Goal: Task Accomplishment & Management: Complete application form

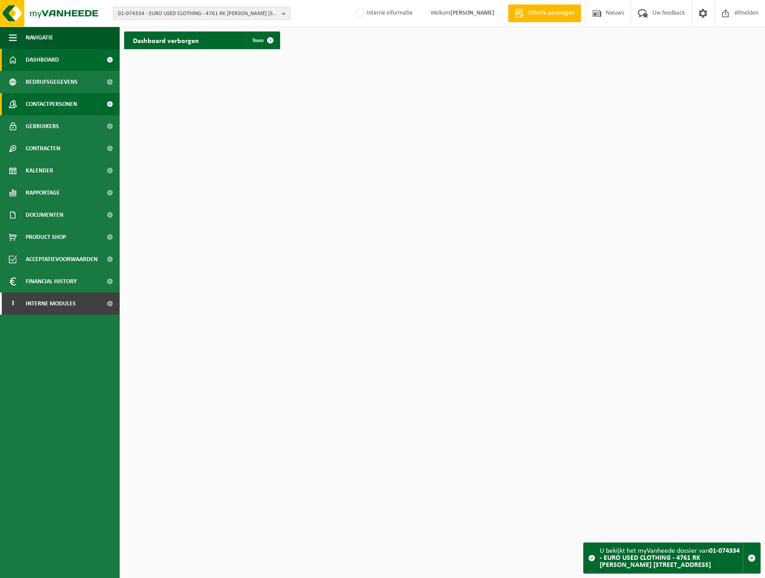
click at [86, 112] on link "Contactpersonen" at bounding box center [60, 104] width 120 height 22
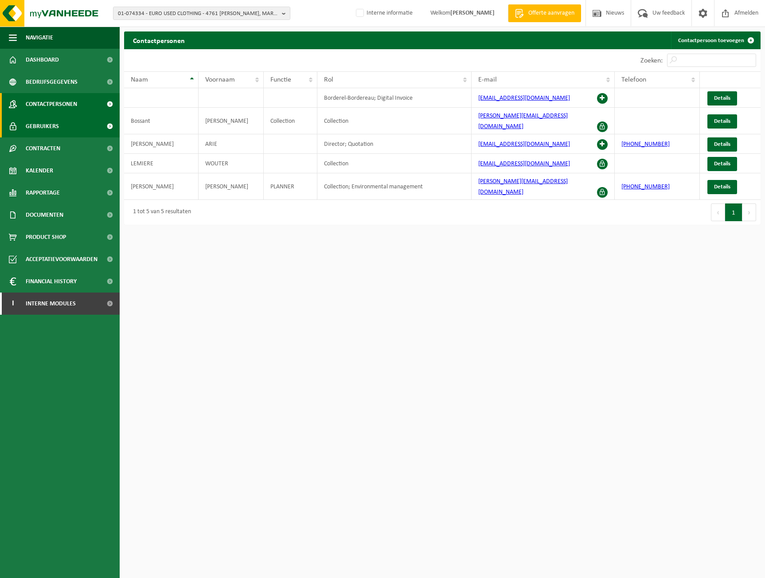
click at [55, 124] on span "Gebruikers" at bounding box center [42, 126] width 33 height 22
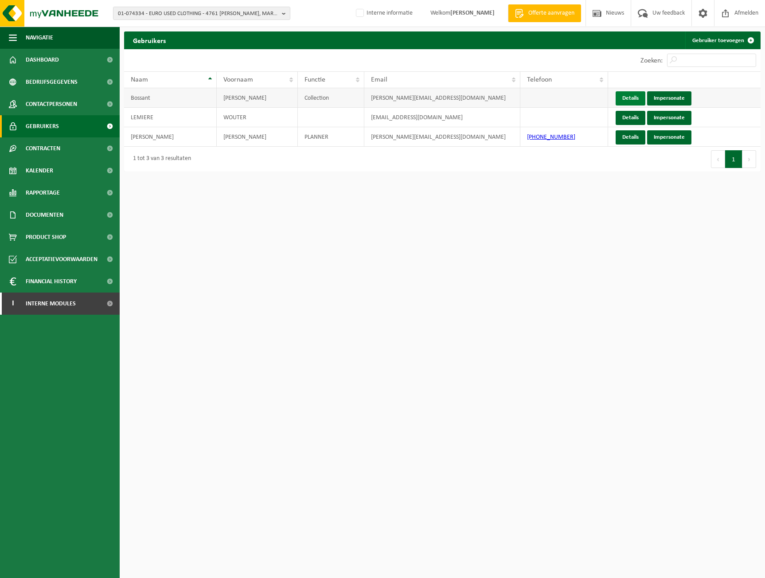
click at [617, 100] on link "Details" at bounding box center [631, 98] width 30 height 14
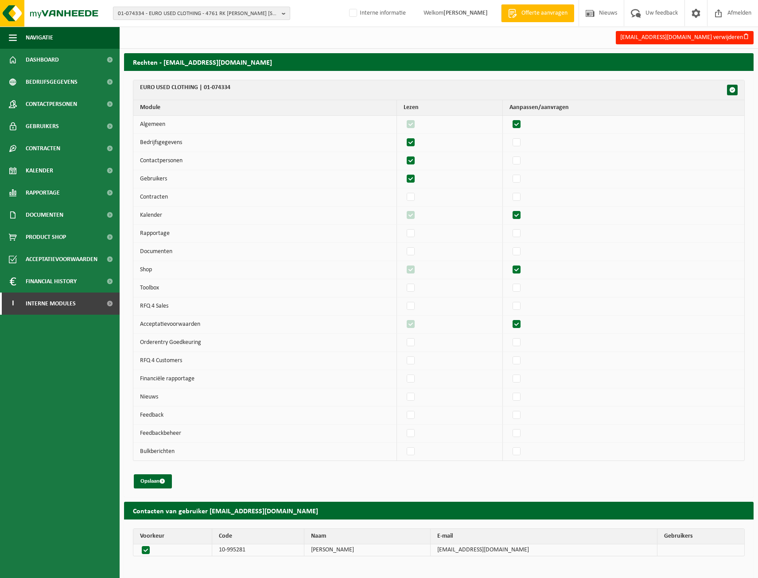
click at [164, 9] on span "01-074334 - EURO USED CLOTHING - 4761 RK [PERSON_NAME] [STREET_ADDRESS]" at bounding box center [198, 13] width 160 height 13
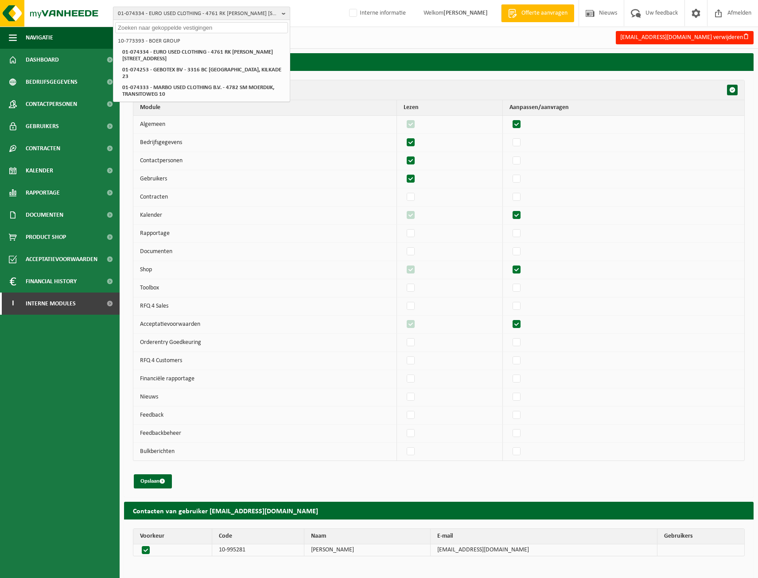
paste input "01-078706"
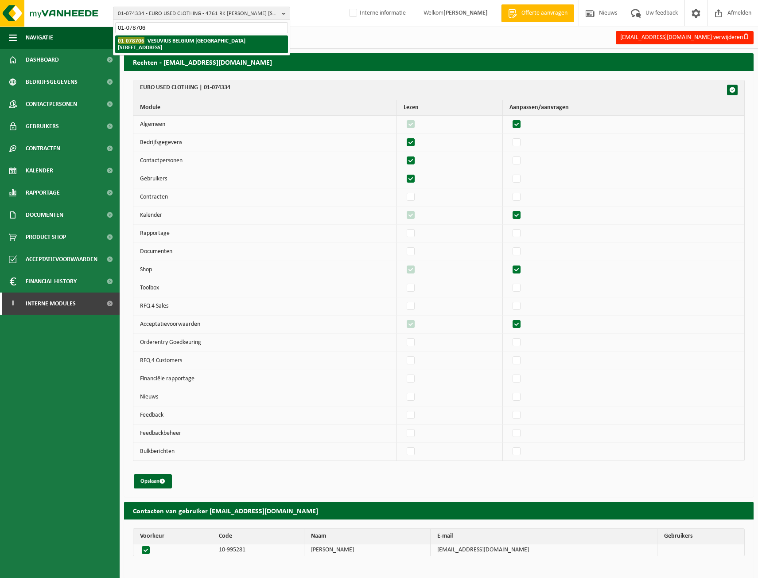
type input "01-078706"
click at [164, 40] on strong "01-078706 - VESUVIUS BELGIUM NV - 8400 OOSTENDE, ZANDVOORDESTRAAT 366" at bounding box center [183, 43] width 131 height 13
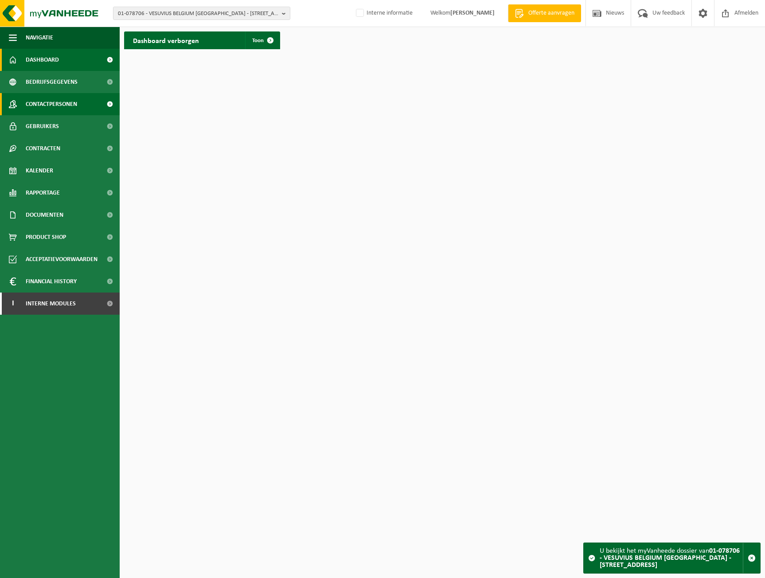
click at [66, 100] on span "Contactpersonen" at bounding box center [51, 104] width 51 height 22
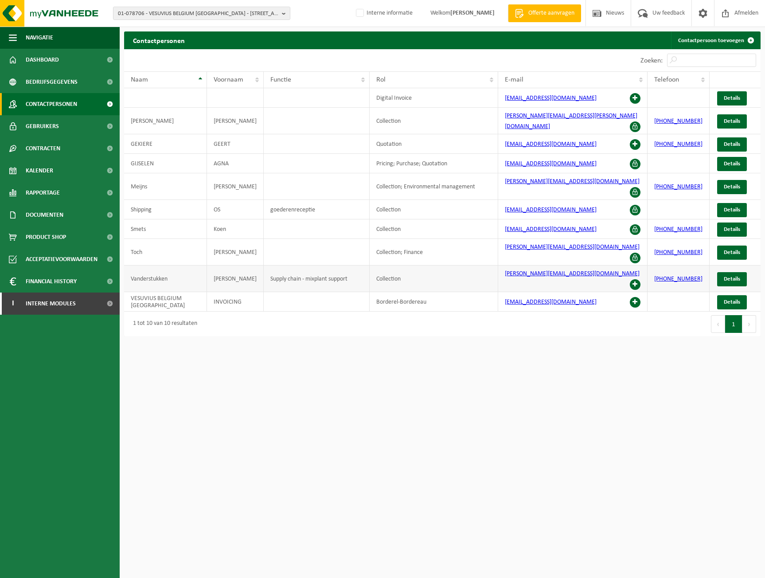
click at [636, 279] on span at bounding box center [635, 284] width 11 height 11
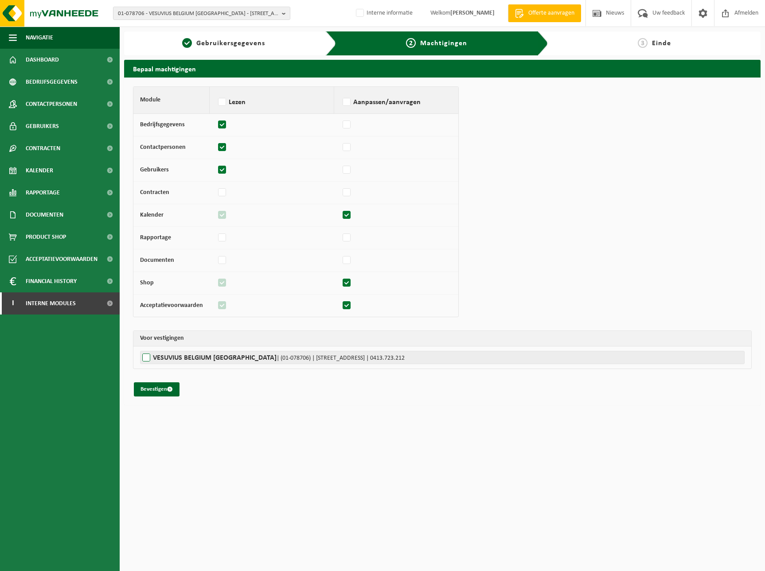
click at [198, 356] on label"] "VESUVIUS BELGIUM NV | (01-078706) | ZANDVOORDESTRAAT 366, 8400 OOSTENDE | 0413.…" at bounding box center [442, 357] width 605 height 13
click at [198, 356] on input "VESUVIUS BELGIUM NV | (01-078706) | ZANDVOORDESTRAAT 366, 8400 OOSTENDE | 0413.…" at bounding box center [522, 357] width 765 height 13
checkbox input "true"
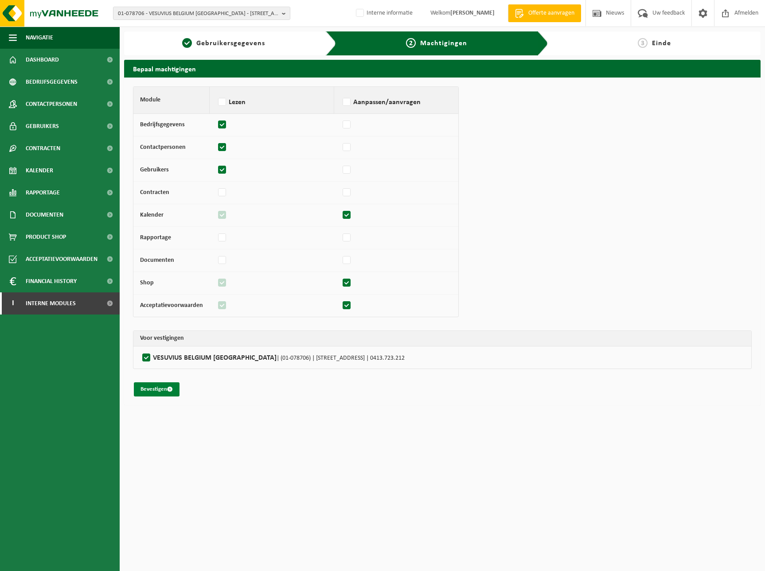
click at [162, 390] on button "Bevestigen" at bounding box center [157, 389] width 46 height 14
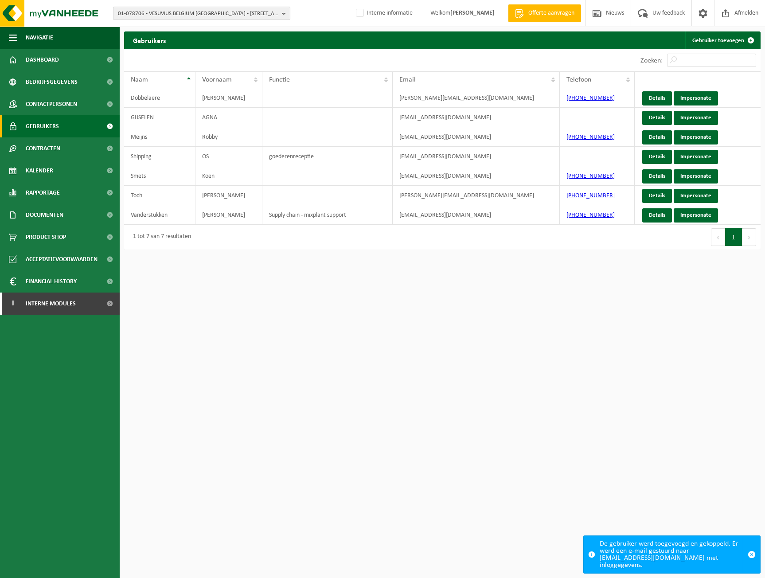
click at [201, 20] on div "01-078706 - VESUVIUS BELGIUM [GEOGRAPHIC_DATA] - 8400 [GEOGRAPHIC_DATA], [GEOGR…" at bounding box center [382, 13] width 765 height 27
click at [215, 11] on span "01-078706 - VESUVIUS BELGIUM [GEOGRAPHIC_DATA] - [STREET_ADDRESS]" at bounding box center [198, 13] width 160 height 13
paste input "10-866675"
type input "10-866675"
click at [204, 47] on li "10-866675 - SOBELTAX - DISTRIBUTION - 1730 MOLLEM, Z5 MOLLEM 500" at bounding box center [201, 44] width 173 height 18
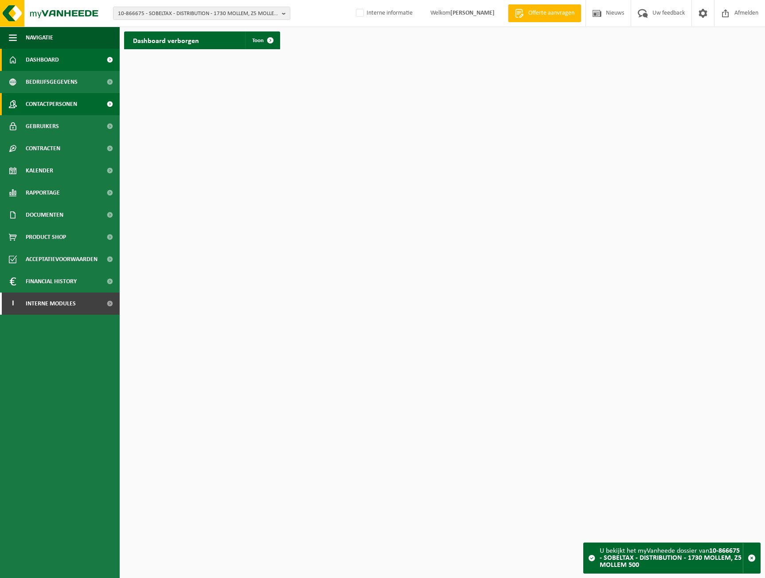
click at [62, 107] on span "Contactpersonen" at bounding box center [51, 104] width 51 height 22
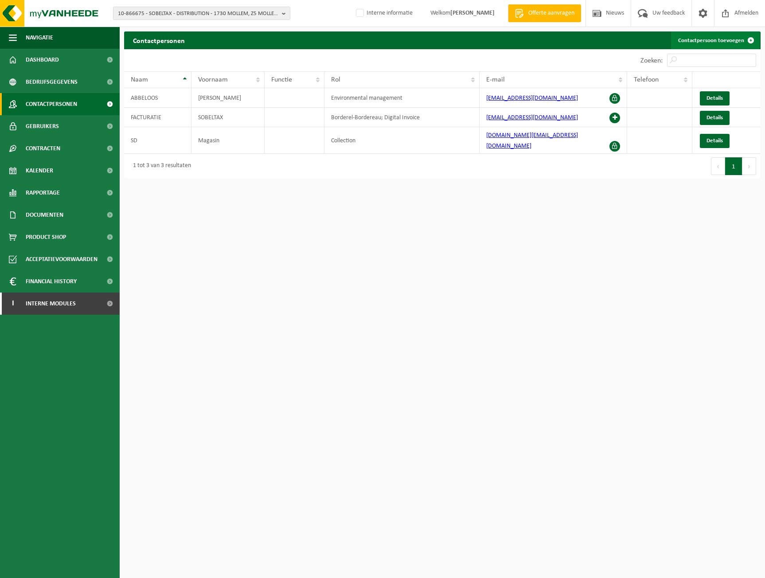
click at [707, 35] on link "Contactpersoon toevoegen" at bounding box center [715, 40] width 89 height 18
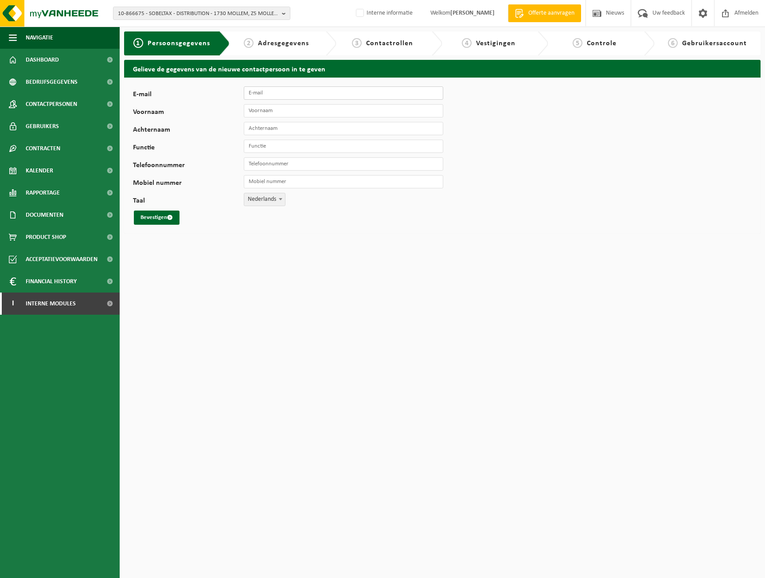
click at [318, 97] on input "E-mail" at bounding box center [343, 92] width 199 height 13
paste input "[PERSON_NAME][EMAIL_ADDRESS][DOMAIN_NAME]"
type input "[PERSON_NAME][EMAIL_ADDRESS][DOMAIN_NAME]"
type input "Jennifer"
type input "Trammer"
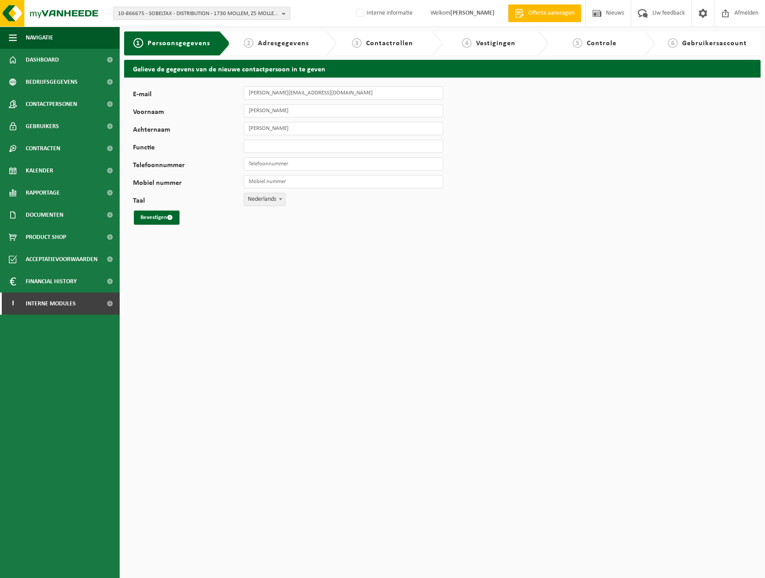
click at [253, 205] on span "Nederlands" at bounding box center [264, 199] width 41 height 12
select select "1"
click at [247, 113] on input "Jennifer" at bounding box center [343, 110] width 199 height 13
click at [247, 129] on input "Trammer" at bounding box center [343, 128] width 199 height 13
click at [279, 113] on input "Jennifer" at bounding box center [343, 110] width 199 height 13
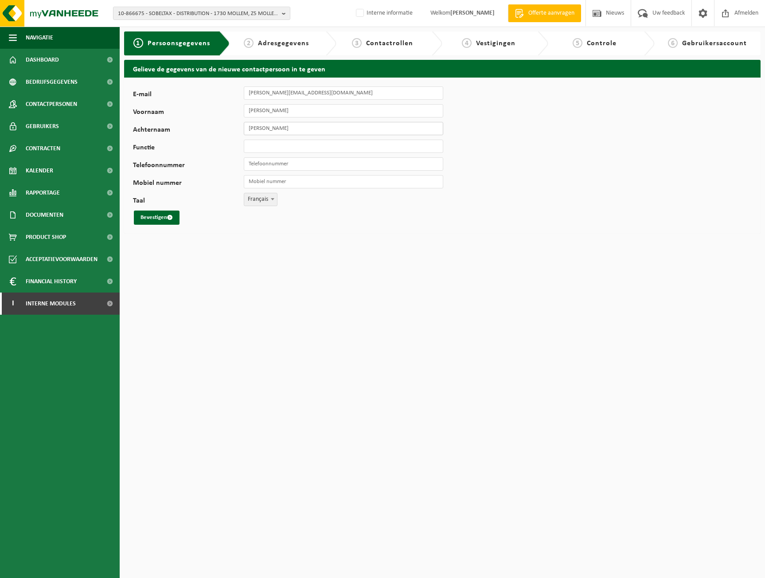
click at [279, 126] on input "Trammer" at bounding box center [343, 128] width 199 height 13
click at [175, 219] on button "Bevestigen" at bounding box center [157, 218] width 46 height 14
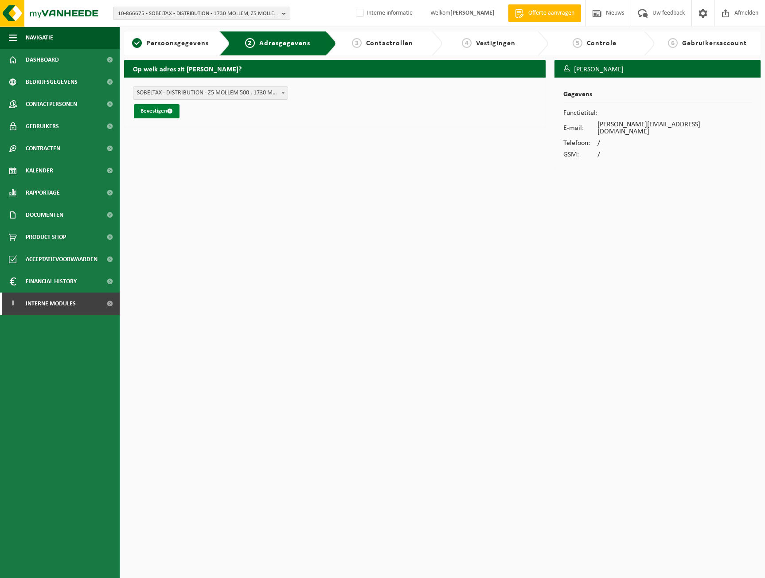
click at [171, 109] on span "submit" at bounding box center [170, 111] width 6 height 6
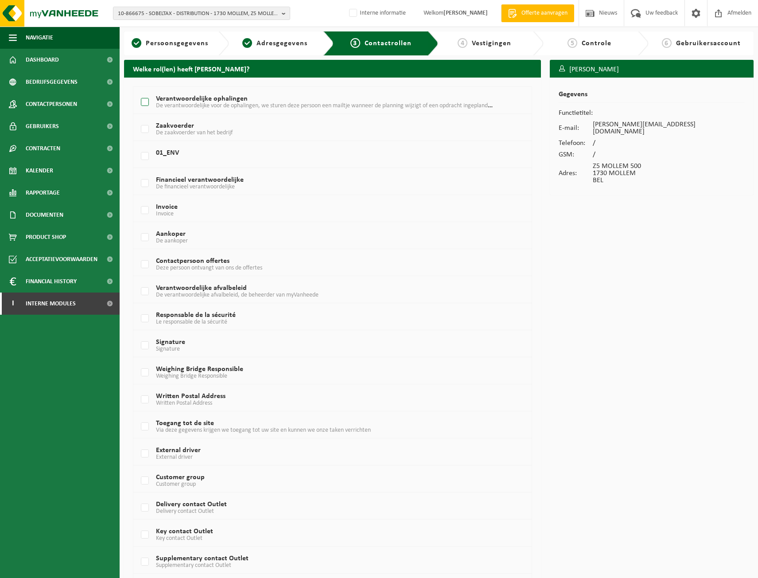
click at [192, 108] on span "De verantwoordelijke voor de ophalingen, we sturen deze persoon een mailtje wan…" at bounding box center [330, 105] width 348 height 7
click at [138, 91] on input "Verantwoordelijke ophalingen De verantwoordelijke voor de ophalingen, we sturen…" at bounding box center [137, 91] width 0 height 0
checkbox input "true"
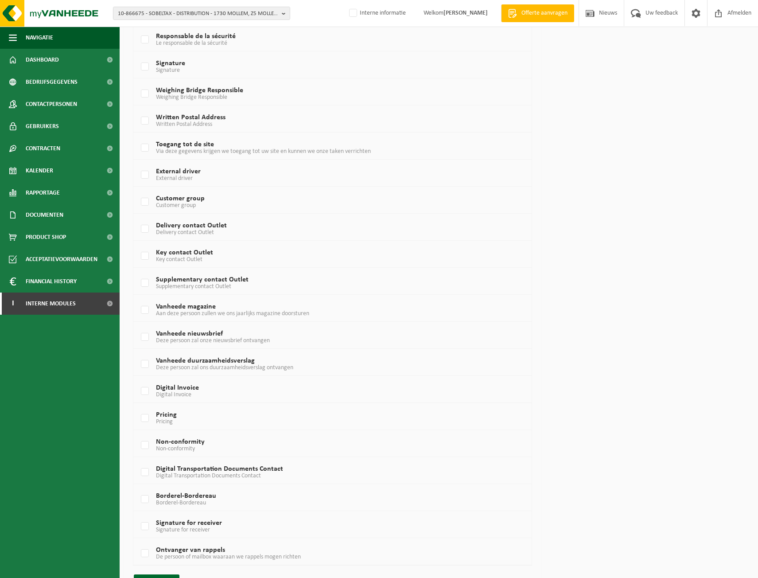
scroll to position [302, 0]
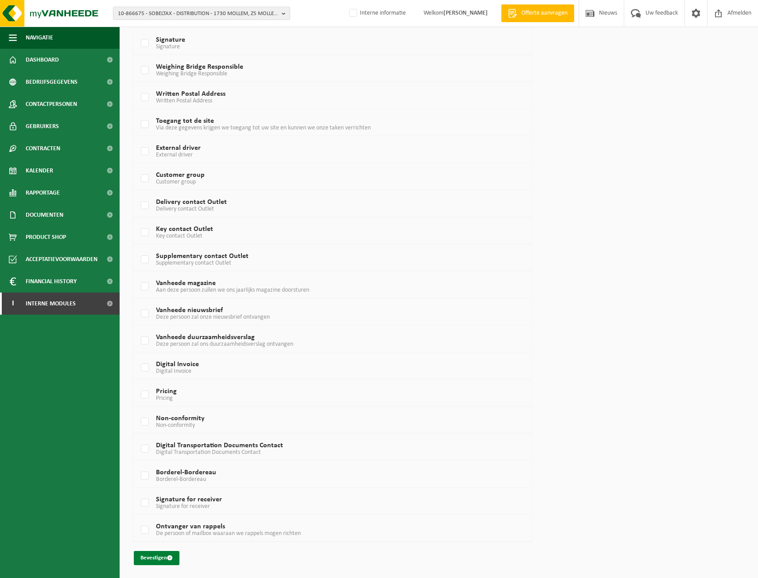
click at [172, 555] on span "submit" at bounding box center [170, 558] width 6 height 6
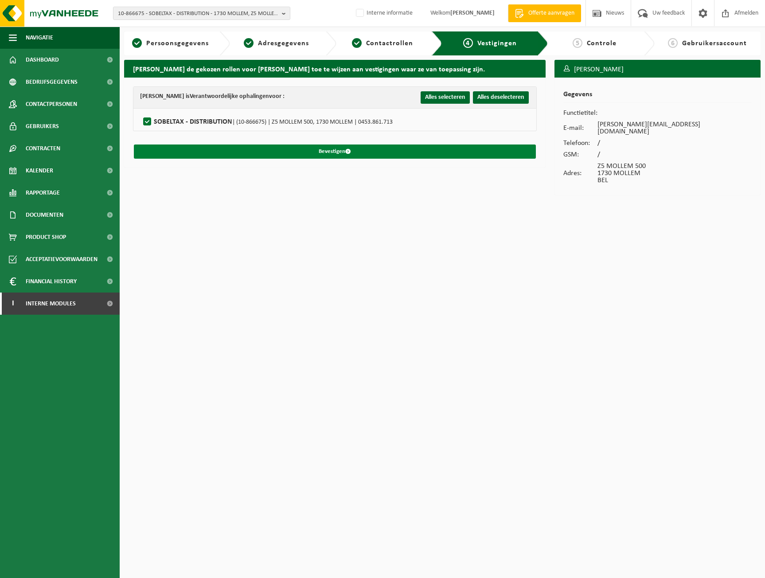
click at [261, 146] on button "Bevestigen" at bounding box center [335, 151] width 402 height 14
